Goal: Task Accomplishment & Management: Use online tool/utility

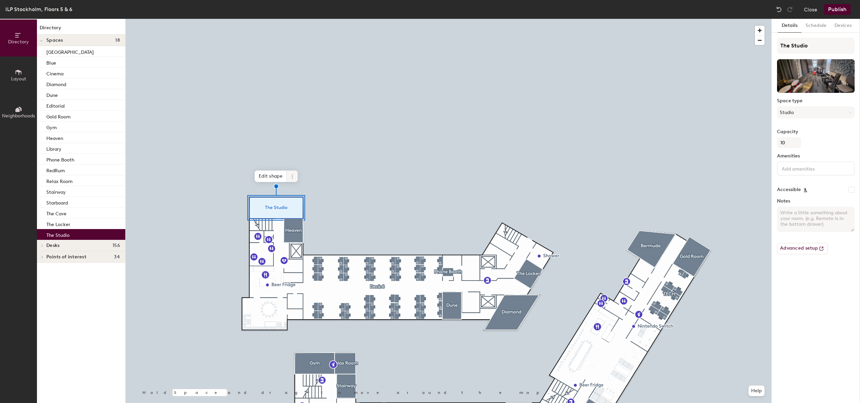
click at [293, 175] on icon at bounding box center [292, 176] width 5 height 5
click at [304, 202] on span "Activate" at bounding box center [317, 203] width 60 height 11
click at [833, 10] on button "Publish" at bounding box center [837, 9] width 27 height 11
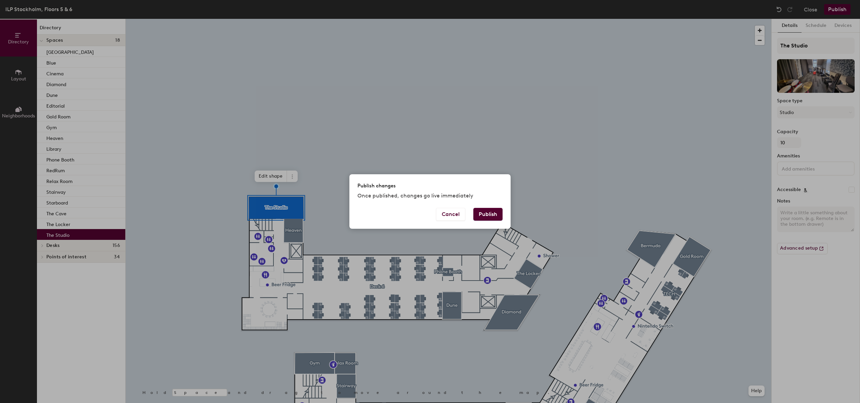
click at [484, 212] on button "Publish" at bounding box center [488, 214] width 29 height 13
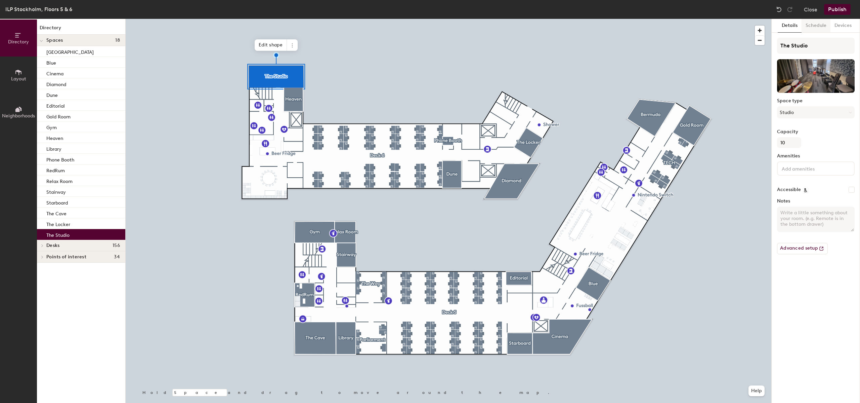
click at [810, 26] on button "Schedule" at bounding box center [816, 26] width 29 height 14
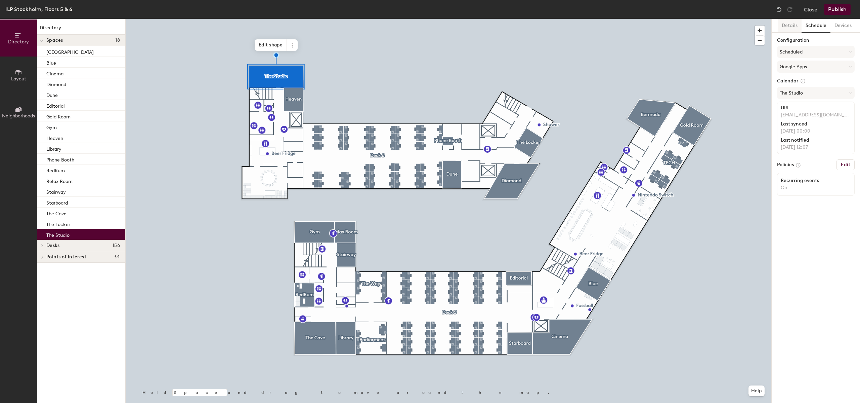
click at [788, 28] on button "Details" at bounding box center [790, 26] width 24 height 14
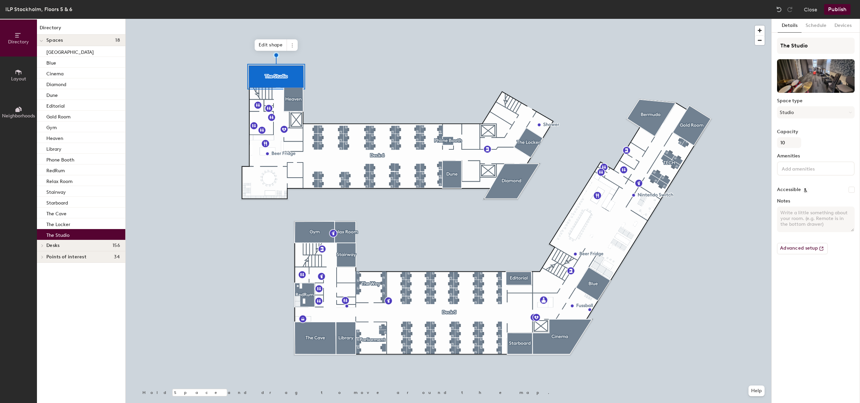
click at [835, 8] on button "Publish" at bounding box center [837, 9] width 27 height 11
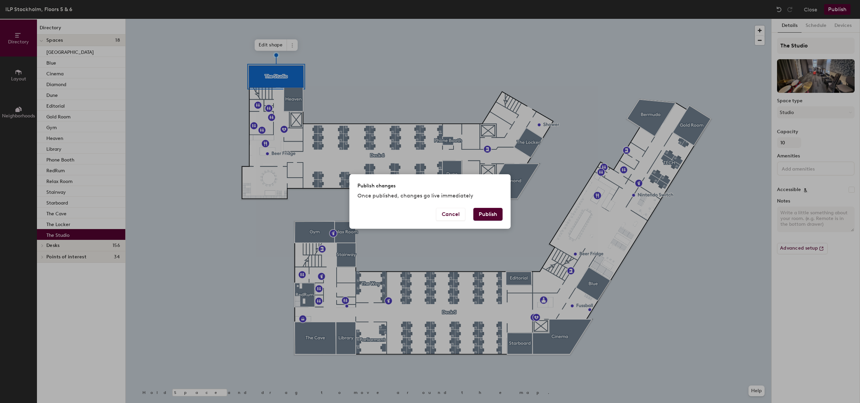
click at [488, 216] on button "Publish" at bounding box center [488, 214] width 29 height 13
